Goal: Information Seeking & Learning: Find specific fact

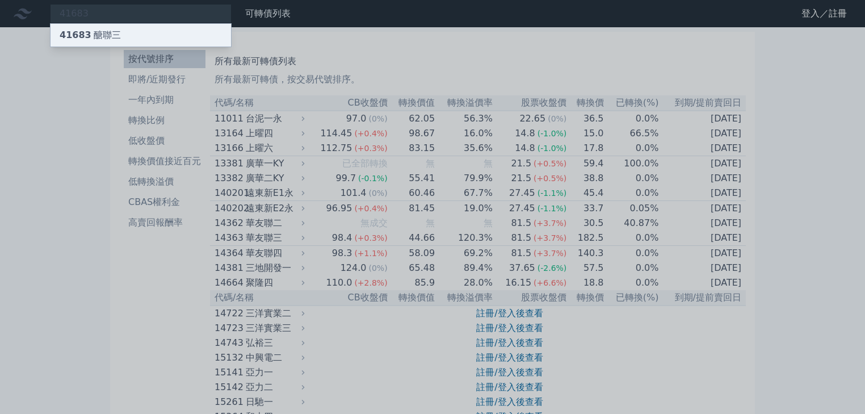
type input "41683"
click at [118, 31] on div "41683 醣聯三" at bounding box center [141, 35] width 180 height 23
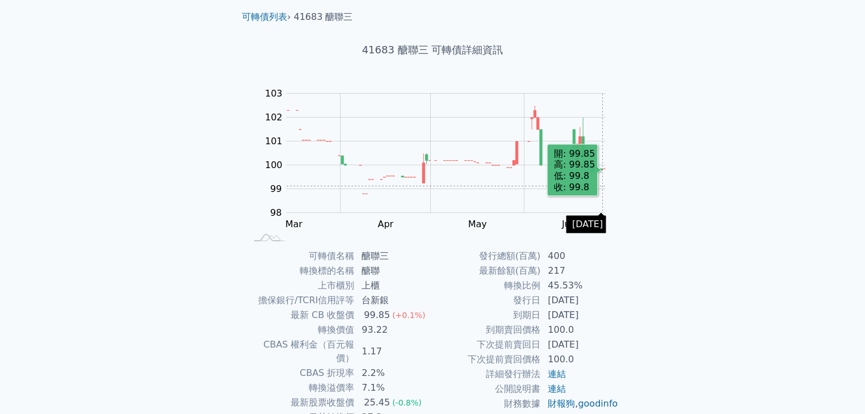
scroll to position [112, 0]
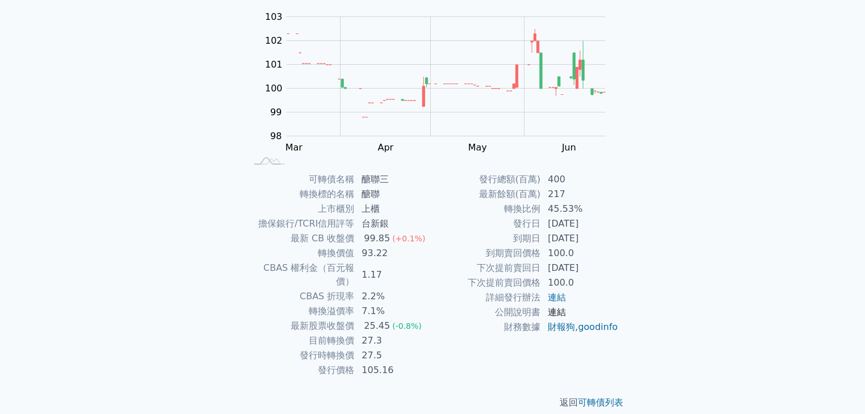
click at [554, 311] on link "連結" at bounding box center [557, 311] width 18 height 11
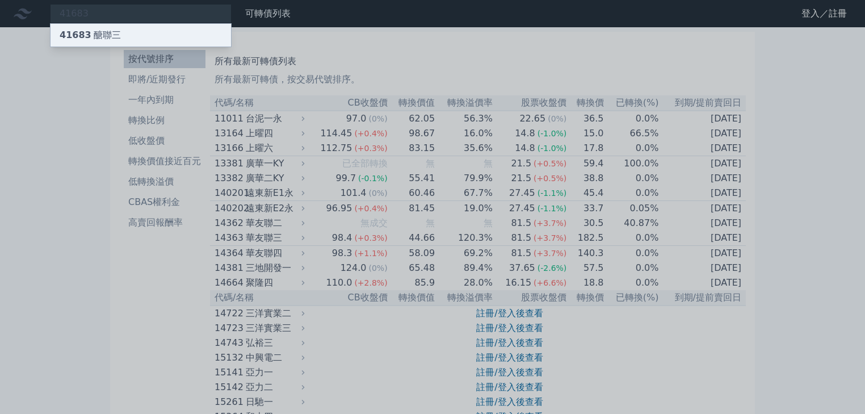
click at [134, 39] on div "41683 醣聯三" at bounding box center [141, 35] width 180 height 23
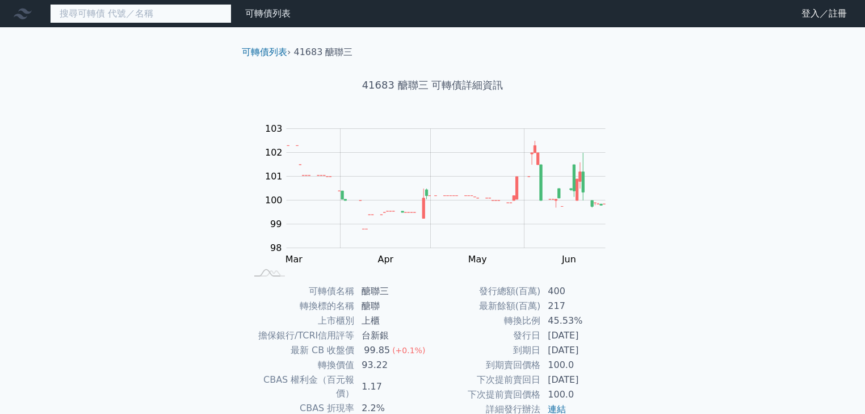
click at [93, 17] on input at bounding box center [141, 13] width 182 height 19
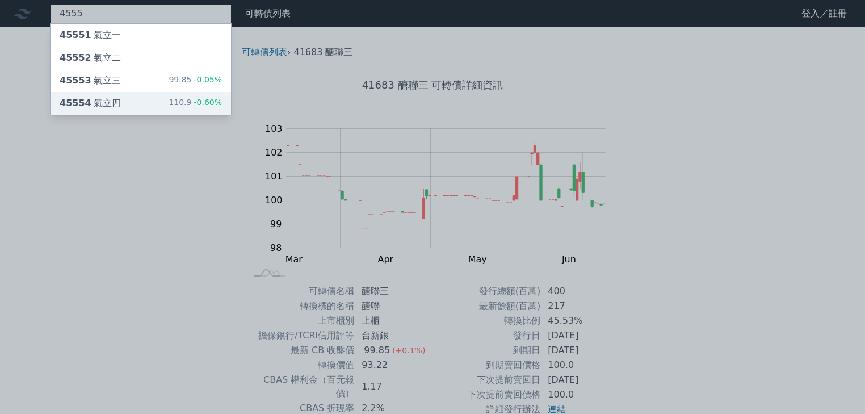
type input "4555"
click at [110, 100] on div "45554 氣立四" at bounding box center [90, 103] width 61 height 14
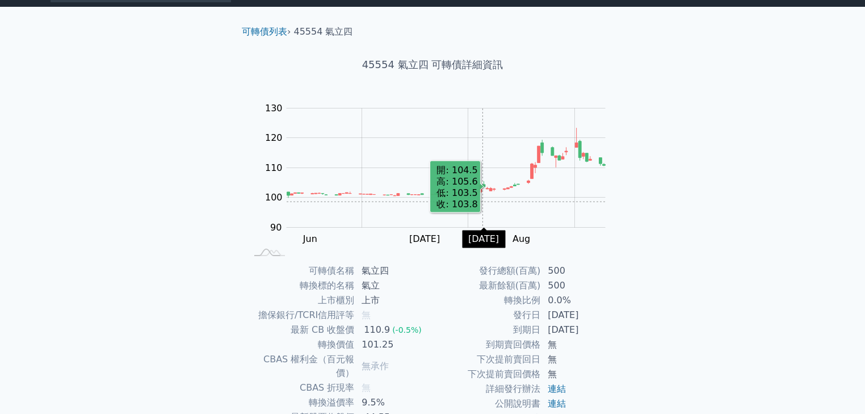
scroll to position [112, 0]
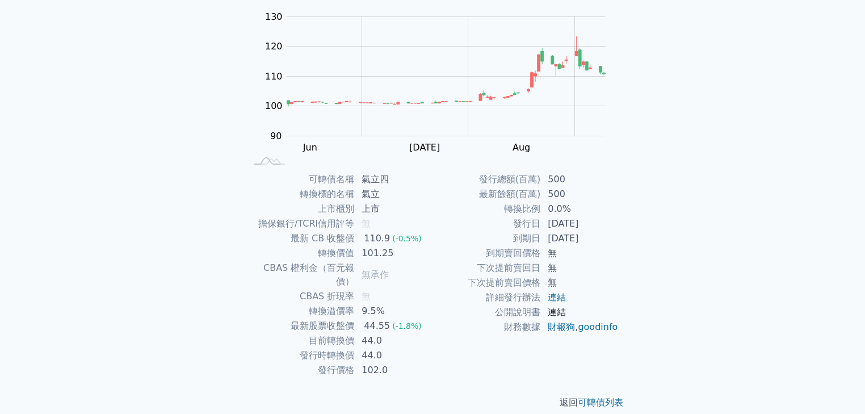
click at [557, 313] on link "連結" at bounding box center [557, 311] width 18 height 11
click at [555, 298] on link "連結" at bounding box center [557, 297] width 18 height 11
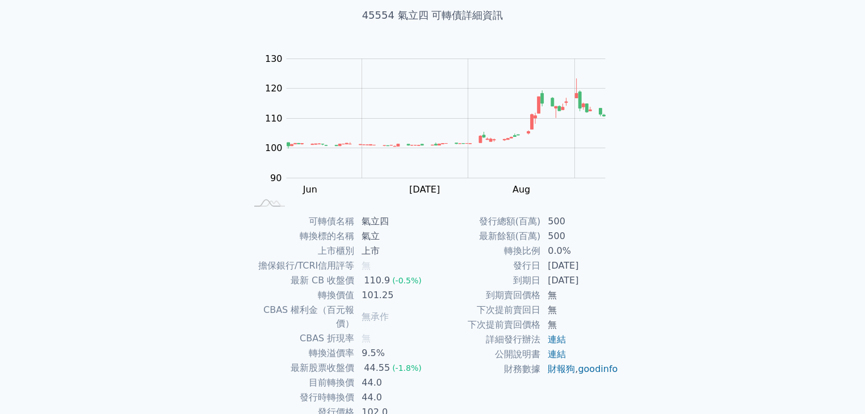
scroll to position [0, 0]
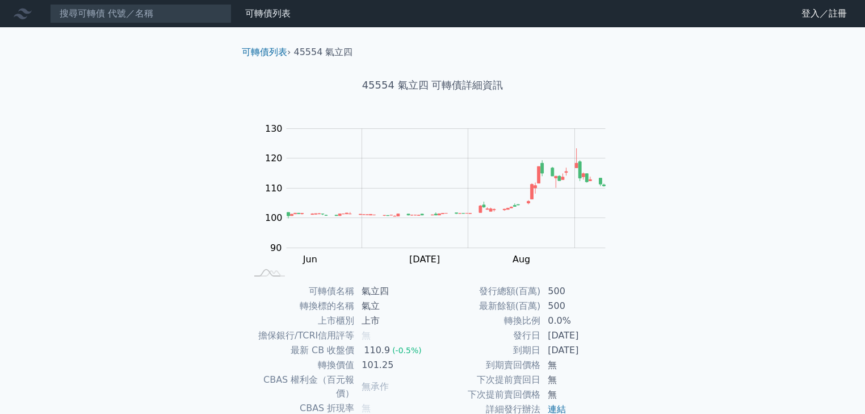
click at [18, 7] on icon at bounding box center [23, 14] width 18 height 18
click at [245, 15] on div "可轉債列表" at bounding box center [268, 14] width 54 height 14
drag, startPoint x: 268, startPoint y: 7, endPoint x: 268, endPoint y: 12, distance: 5.7
click at [268, 7] on div "可轉債列表" at bounding box center [268, 14] width 54 height 14
click at [264, 44] on div "可轉債列表 › 45554 氣立四" at bounding box center [433, 43] width 400 height 32
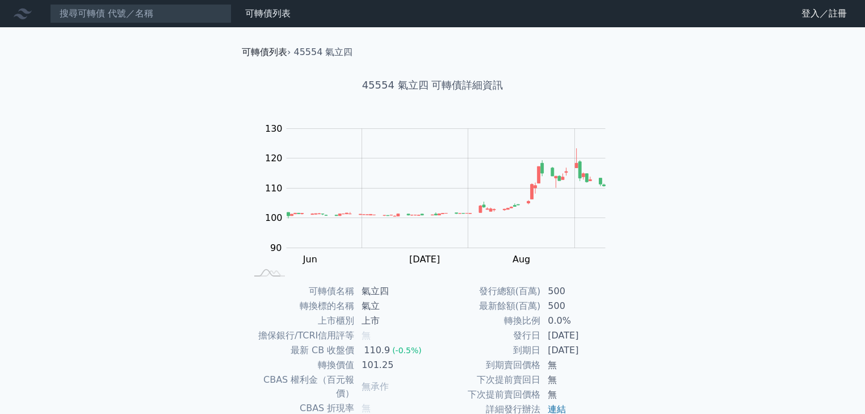
click at [265, 51] on link "可轉債列表" at bounding box center [264, 52] width 45 height 11
